Goal: Task Accomplishment & Management: Manage account settings

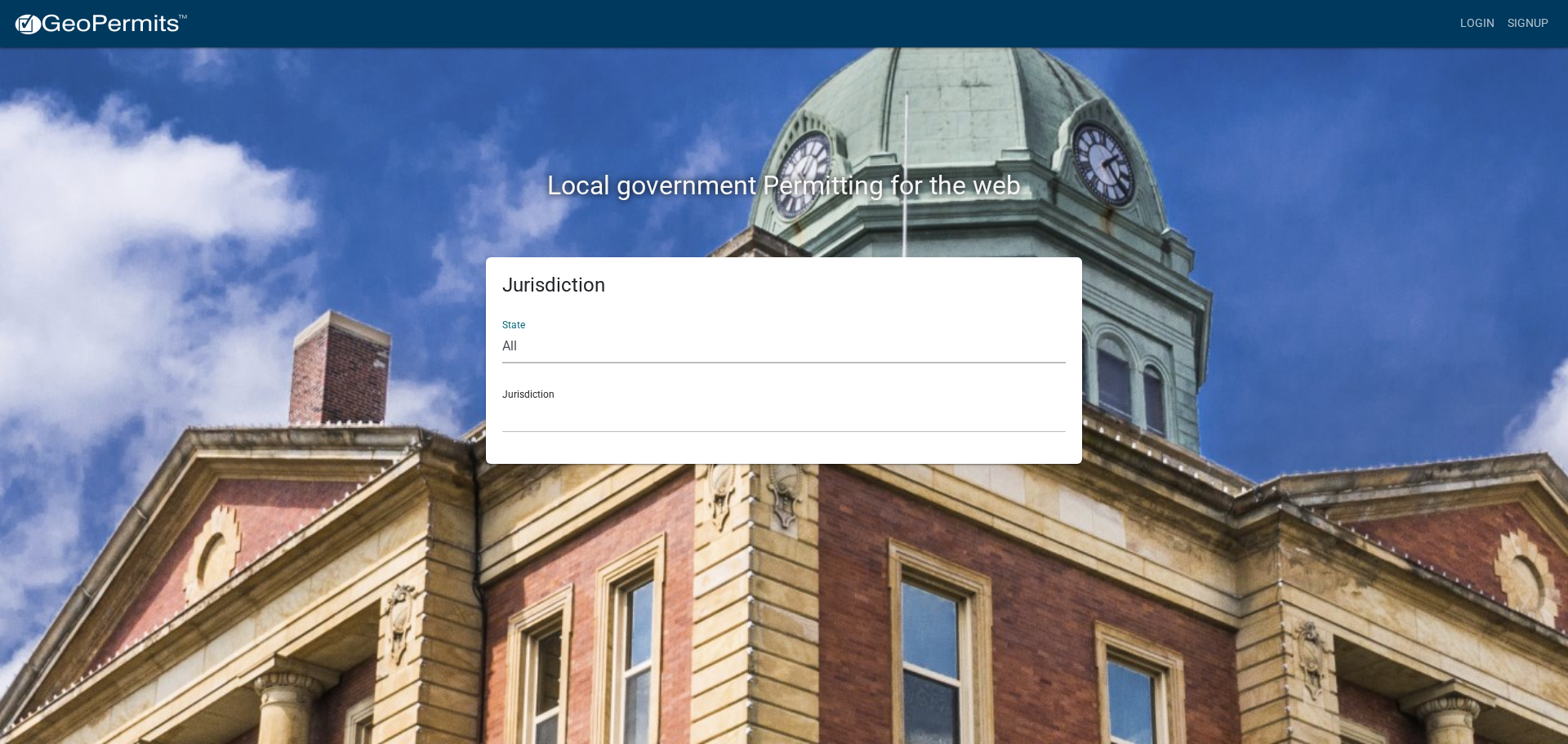
click at [556, 340] on select "All [US_STATE] [US_STATE] [US_STATE] [US_STATE] [US_STATE] [US_STATE] [US_STATE…" at bounding box center [783, 347] width 564 height 34
select select "[US_STATE]"
click at [502, 330] on select "All [US_STATE] [US_STATE] [US_STATE] [US_STATE] [US_STATE] [US_STATE] [US_STATE…" at bounding box center [783, 347] width 564 height 34
click at [543, 415] on select "City of [GEOGRAPHIC_DATA], [US_STATE] City of [GEOGRAPHIC_DATA], [US_STATE] Cit…" at bounding box center [783, 416] width 564 height 34
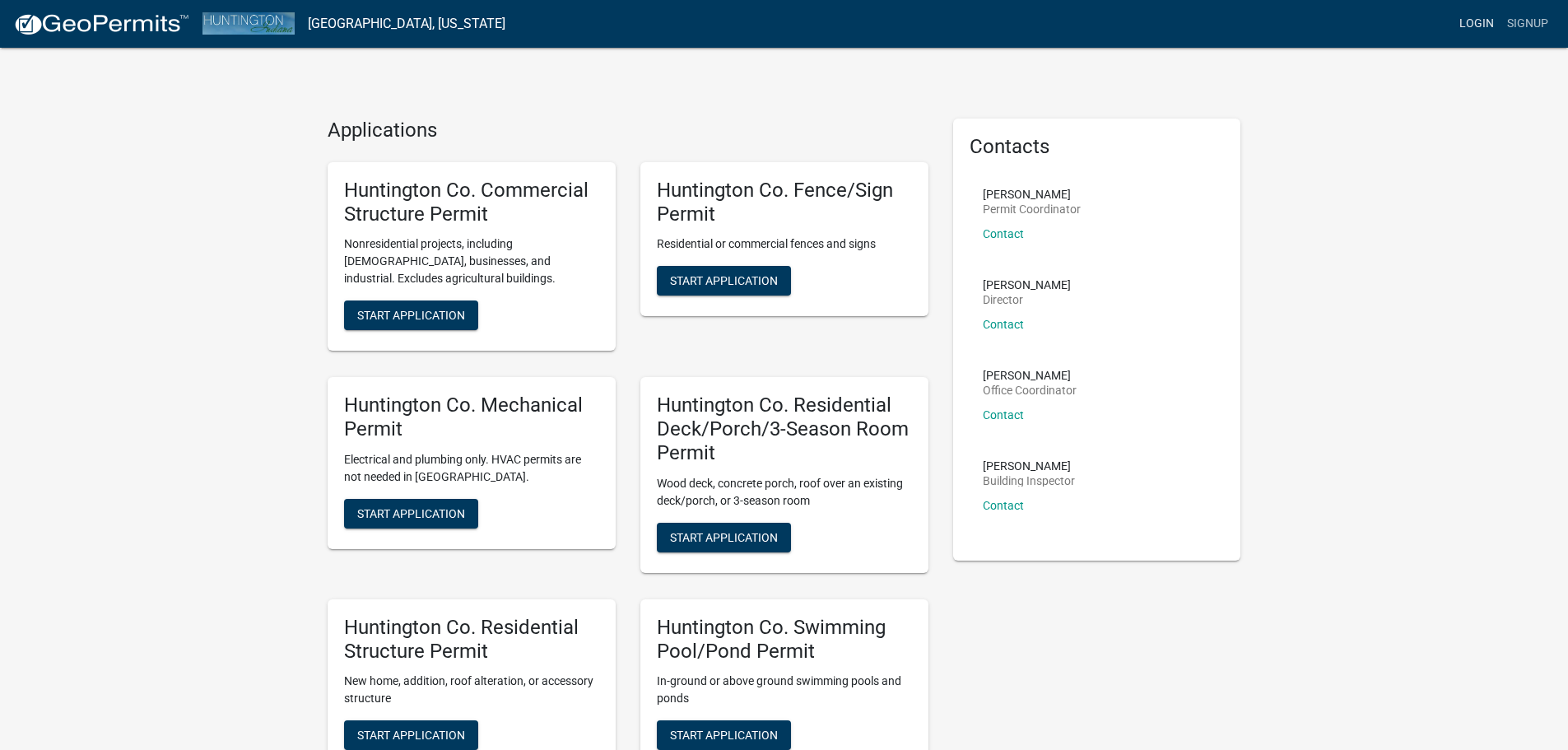
click at [1462, 28] on link "Login" at bounding box center [1477, 24] width 48 height 31
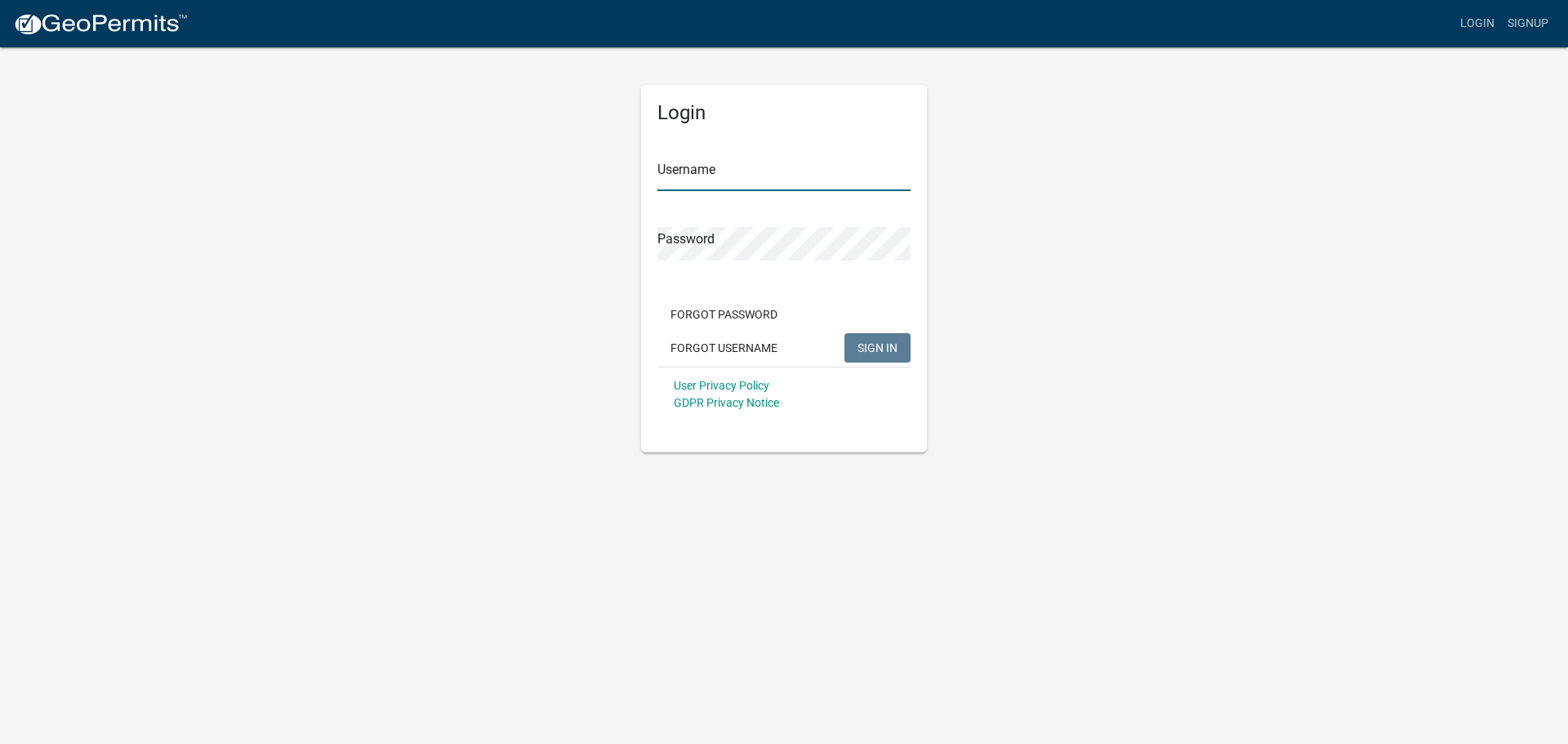
type input "Young Electric Inc"
click at [872, 349] on span "SIGN IN" at bounding box center [877, 347] width 40 height 13
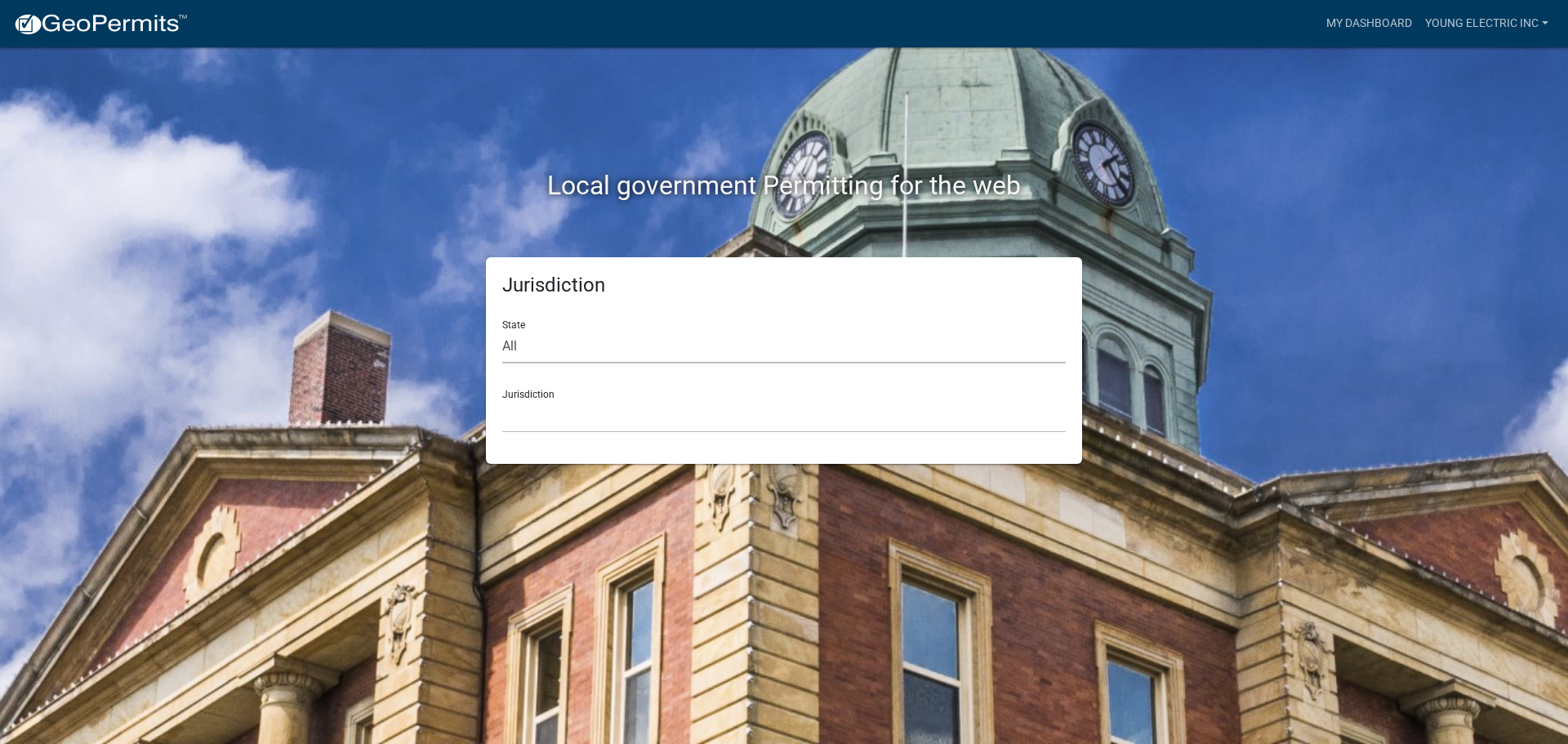
click at [652, 338] on select "All [US_STATE] [US_STATE] [US_STATE] [US_STATE] [US_STATE] [US_STATE] [US_STATE…" at bounding box center [783, 347] width 564 height 34
select select "[US_STATE]"
click at [502, 330] on select "All [US_STATE] [US_STATE] [US_STATE] [US_STATE] [US_STATE] [US_STATE] [US_STATE…" at bounding box center [783, 347] width 564 height 34
click at [591, 414] on select "City of [GEOGRAPHIC_DATA], [US_STATE] City of [GEOGRAPHIC_DATA], [US_STATE] Cit…" at bounding box center [783, 416] width 564 height 34
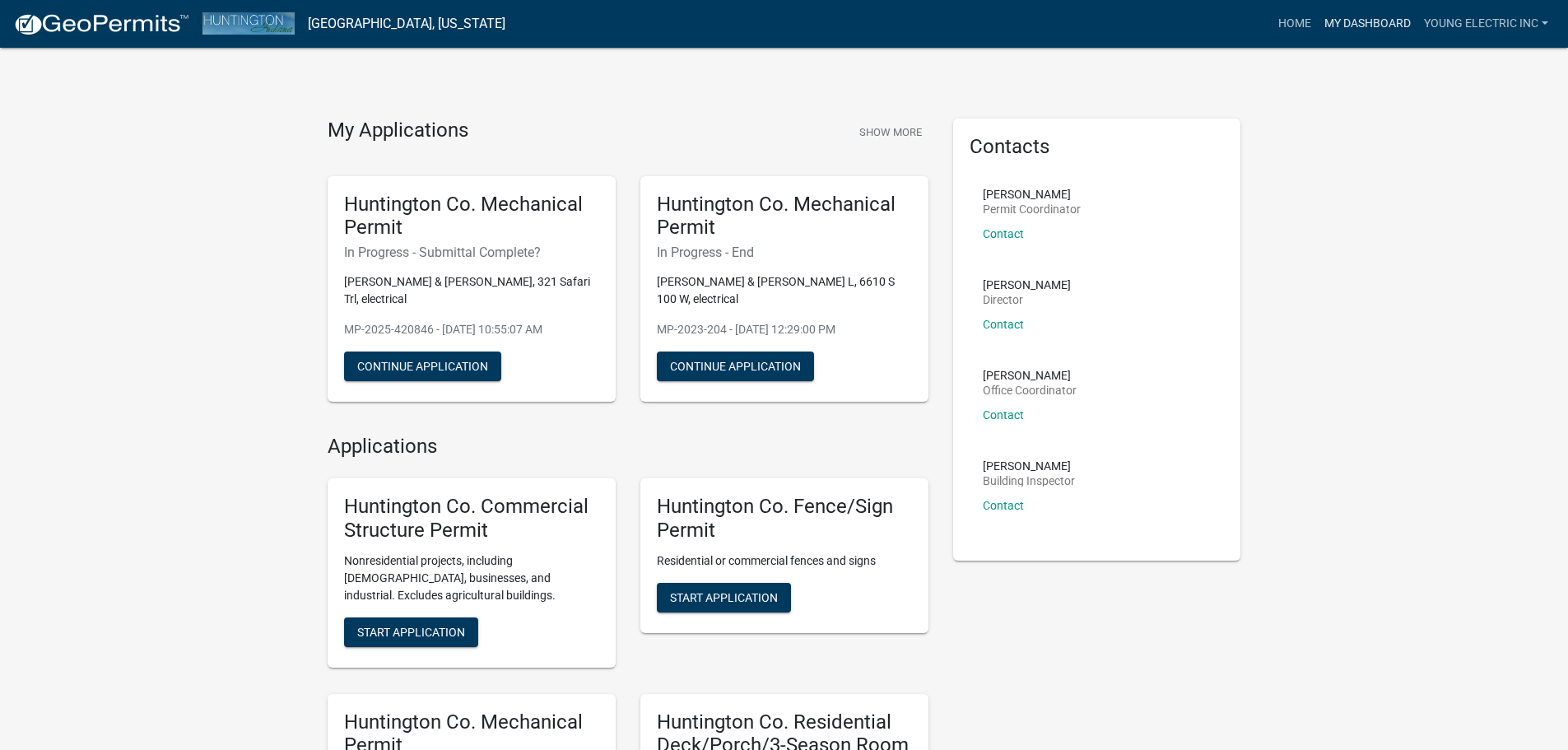
click at [1367, 20] on link "My Dashboard" at bounding box center [1368, 24] width 100 height 31
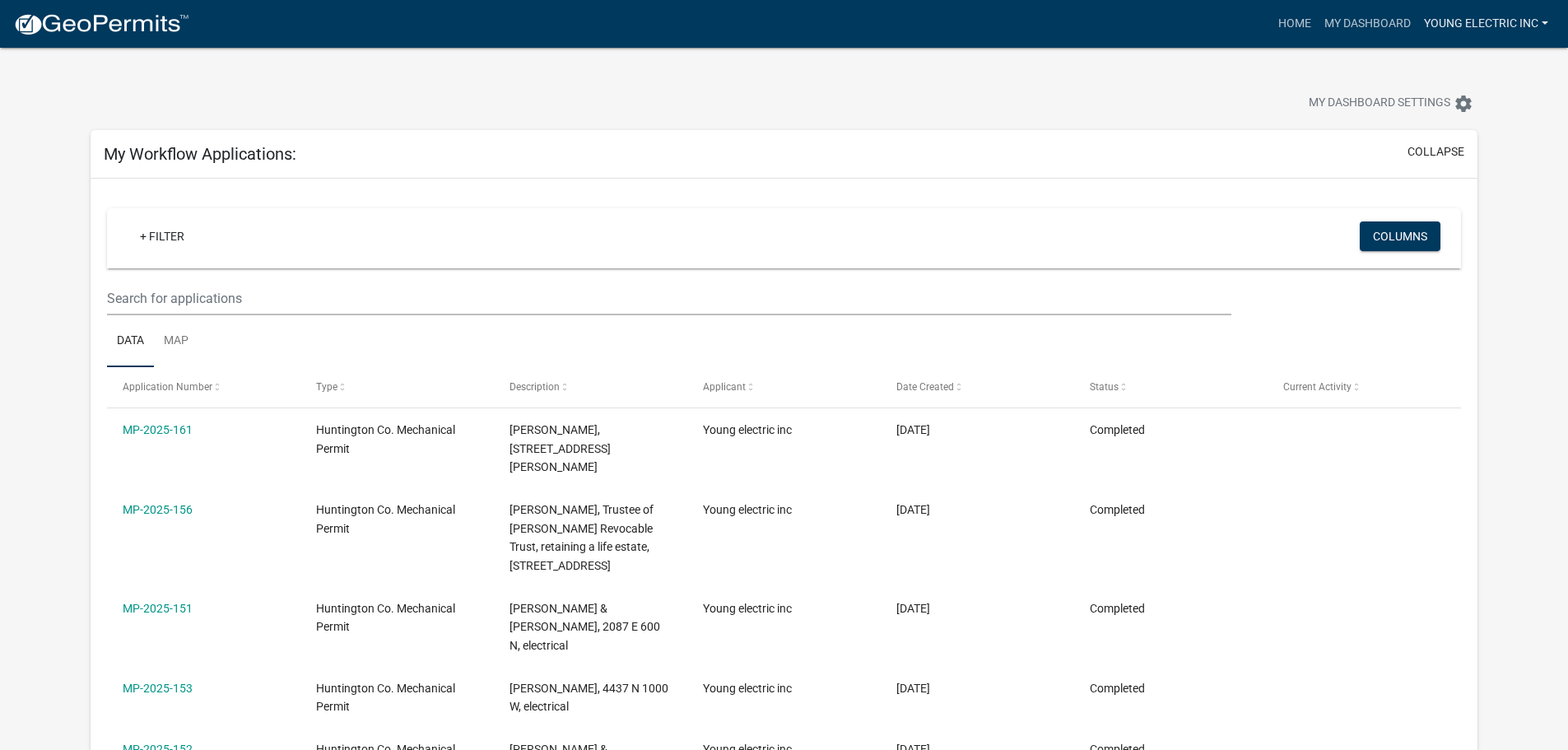
click at [1542, 20] on link "Young electric inc" at bounding box center [1487, 24] width 137 height 31
click at [1461, 119] on link "Logout" at bounding box center [1489, 121] width 132 height 39
